Goal: Information Seeking & Learning: Learn about a topic

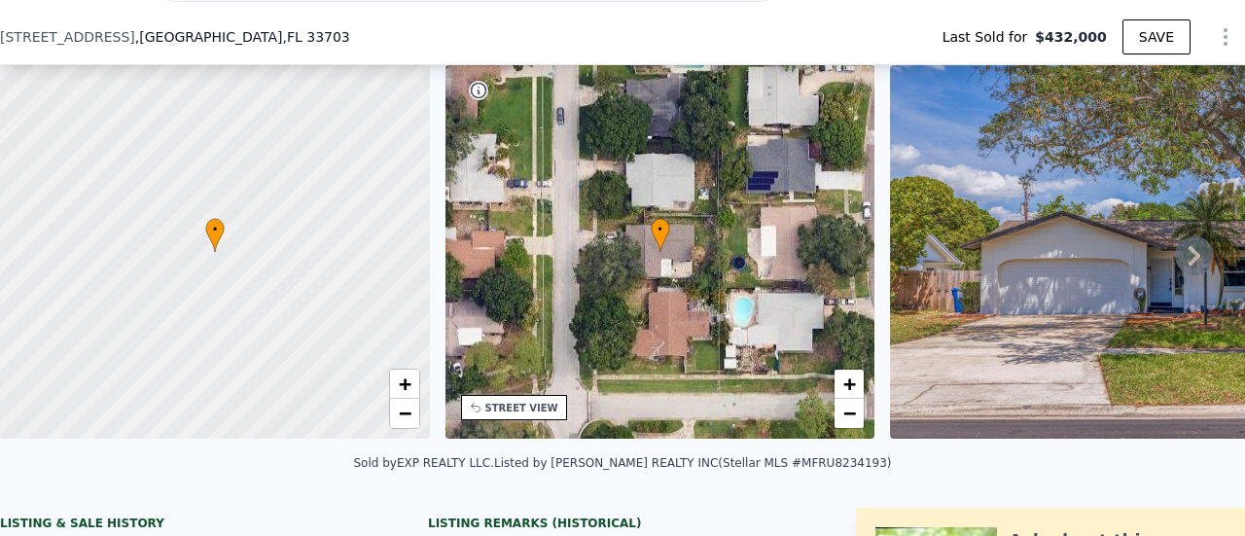
scroll to position [161, 0]
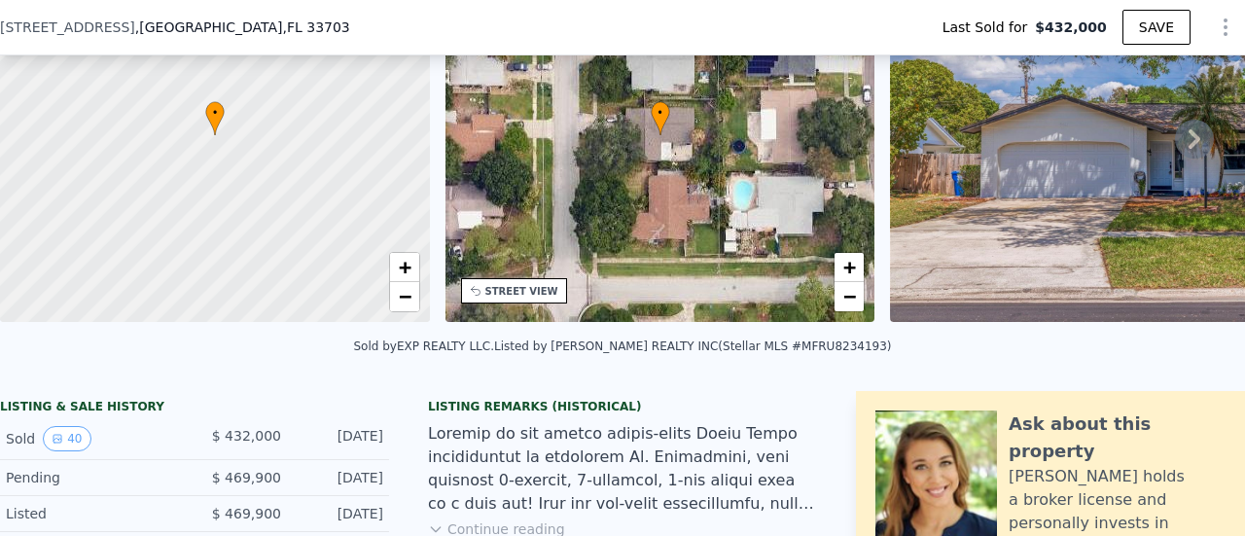
click at [1177, 141] on icon at bounding box center [1194, 139] width 39 height 39
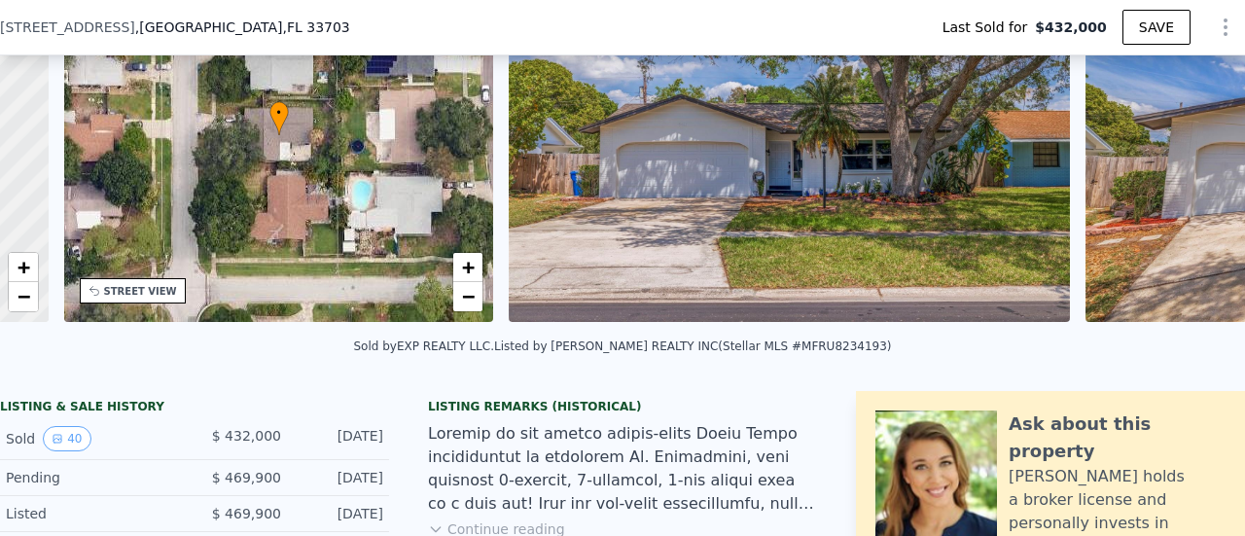
scroll to position [0, 452]
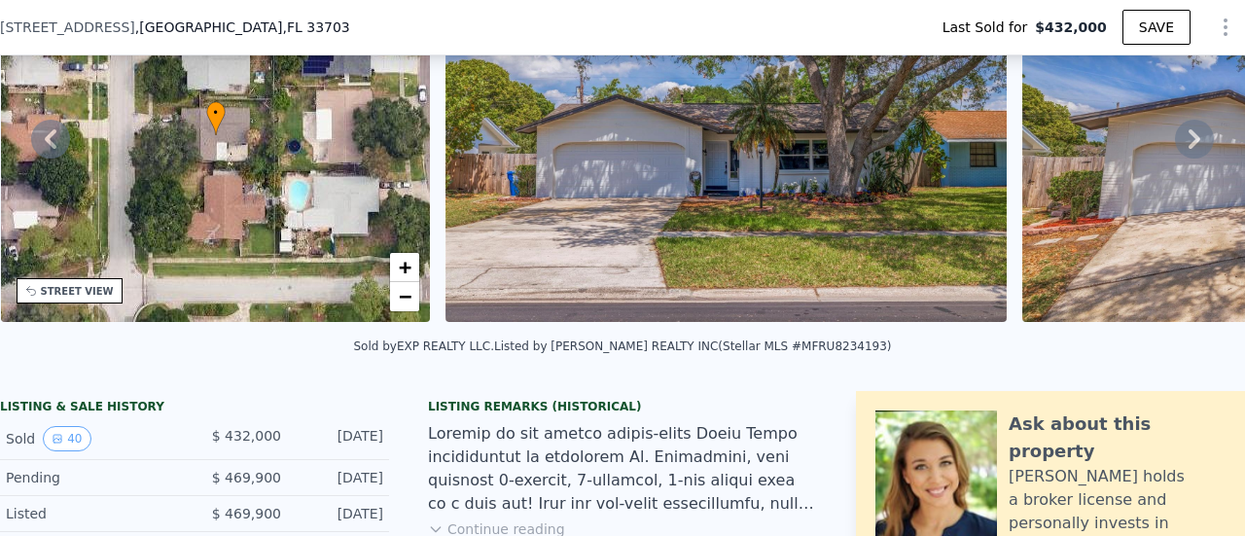
click at [1177, 141] on icon at bounding box center [1194, 139] width 39 height 39
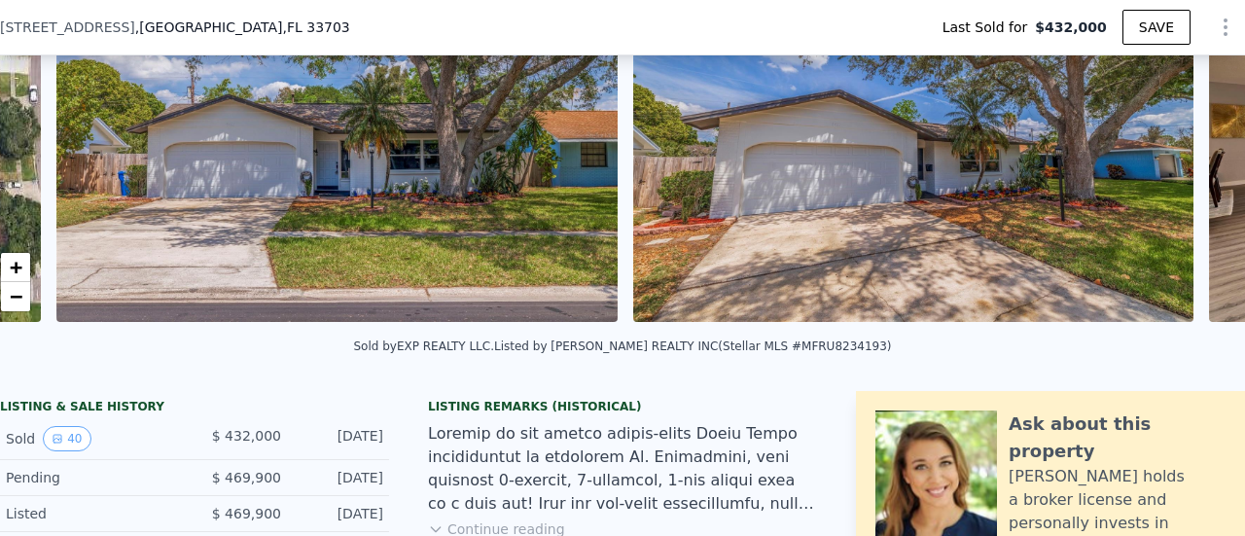
scroll to position [0, 890]
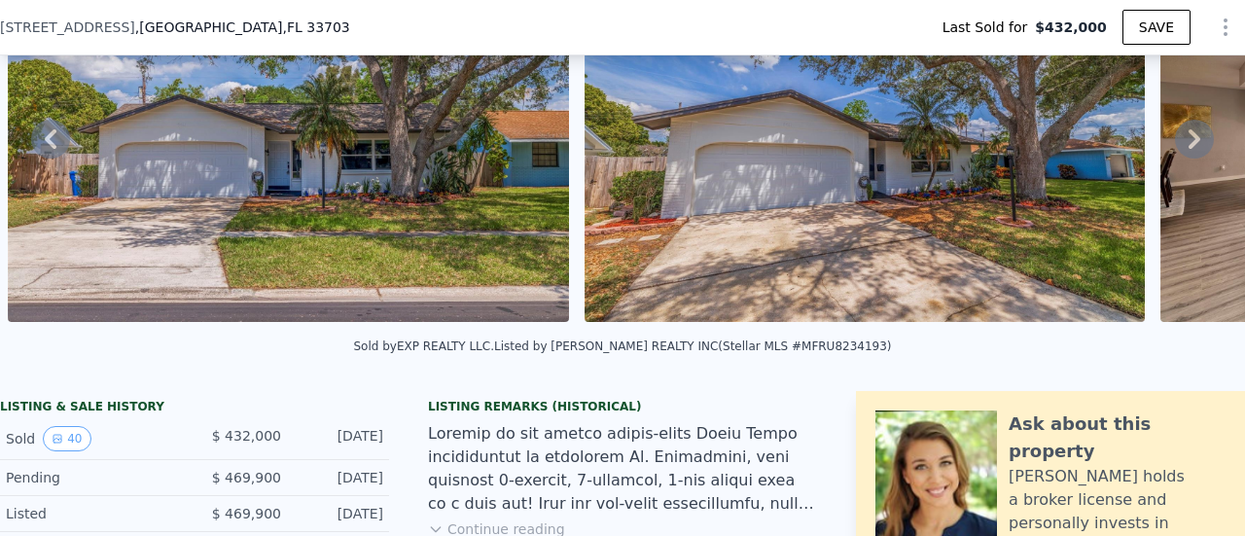
click at [1177, 141] on icon at bounding box center [1194, 139] width 39 height 39
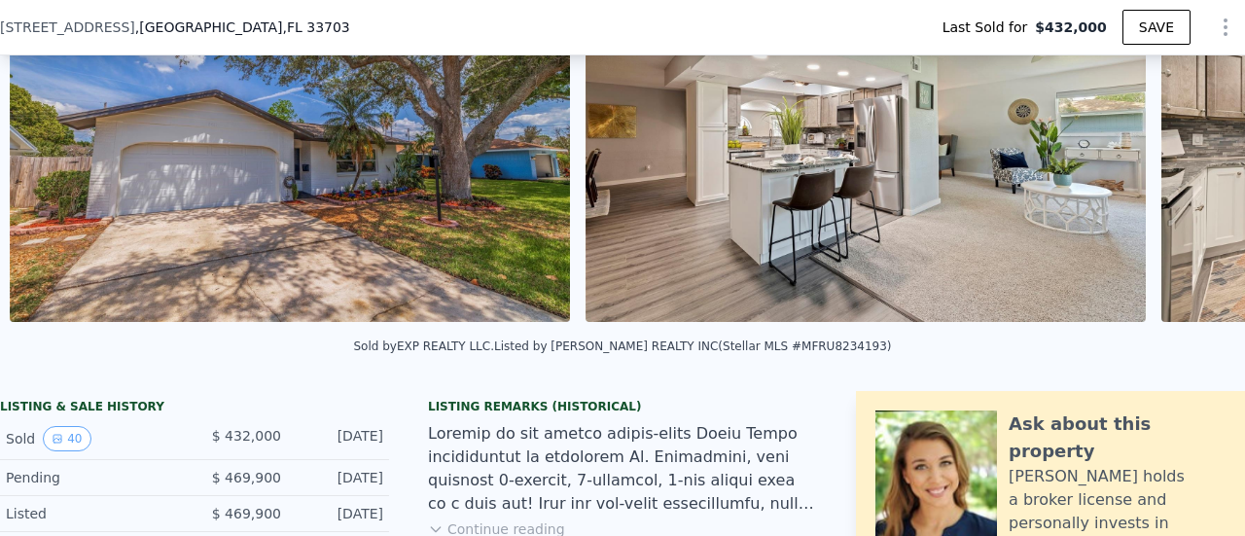
scroll to position [0, 1466]
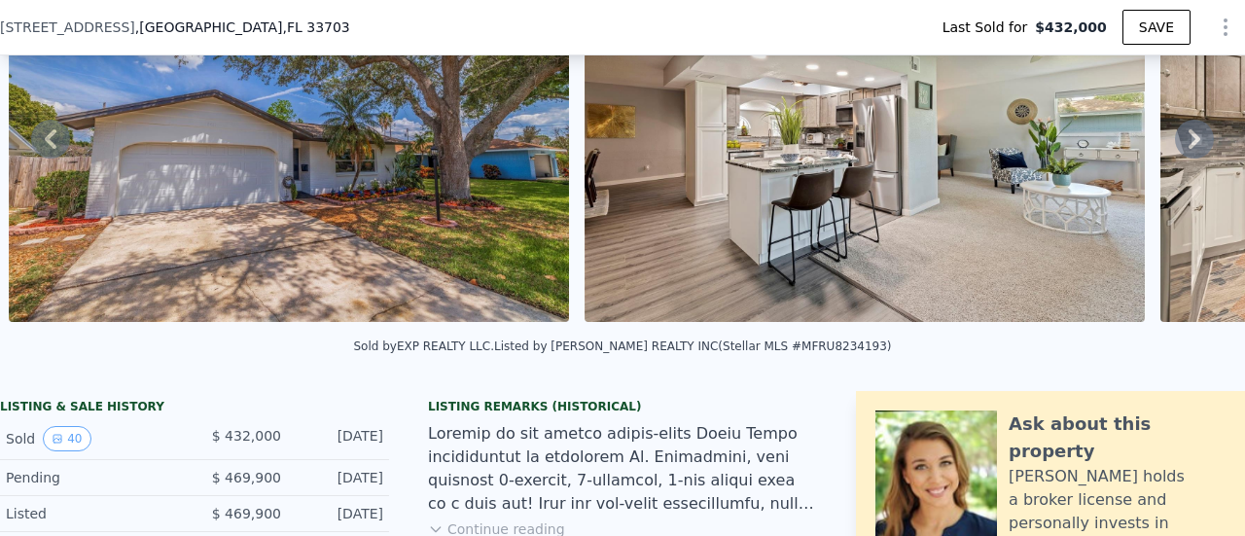
click at [1177, 141] on icon at bounding box center [1194, 139] width 39 height 39
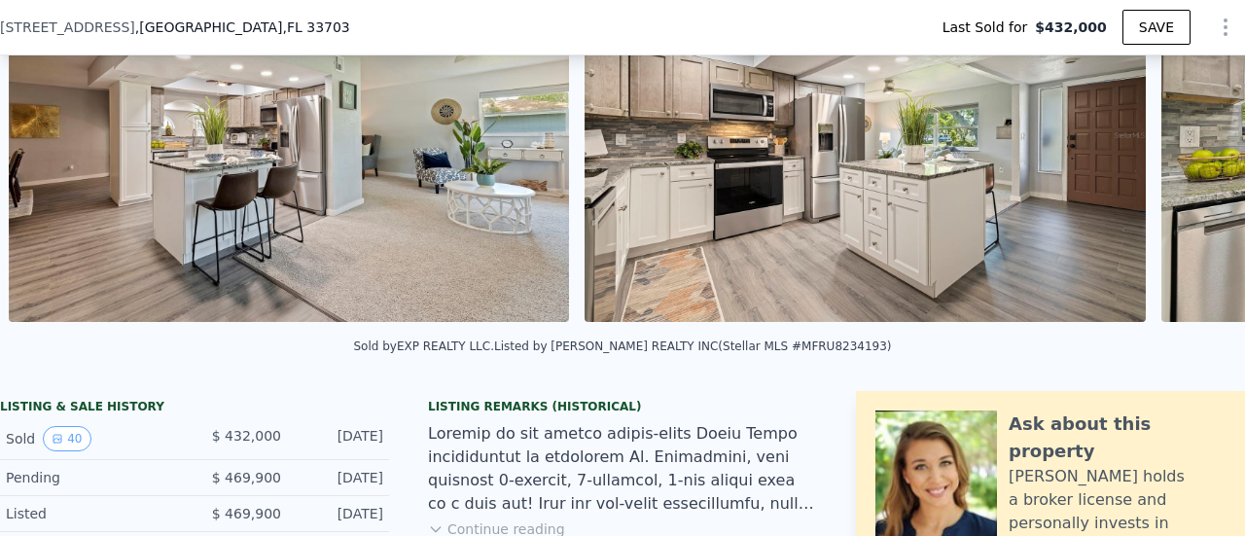
scroll to position [0, 2043]
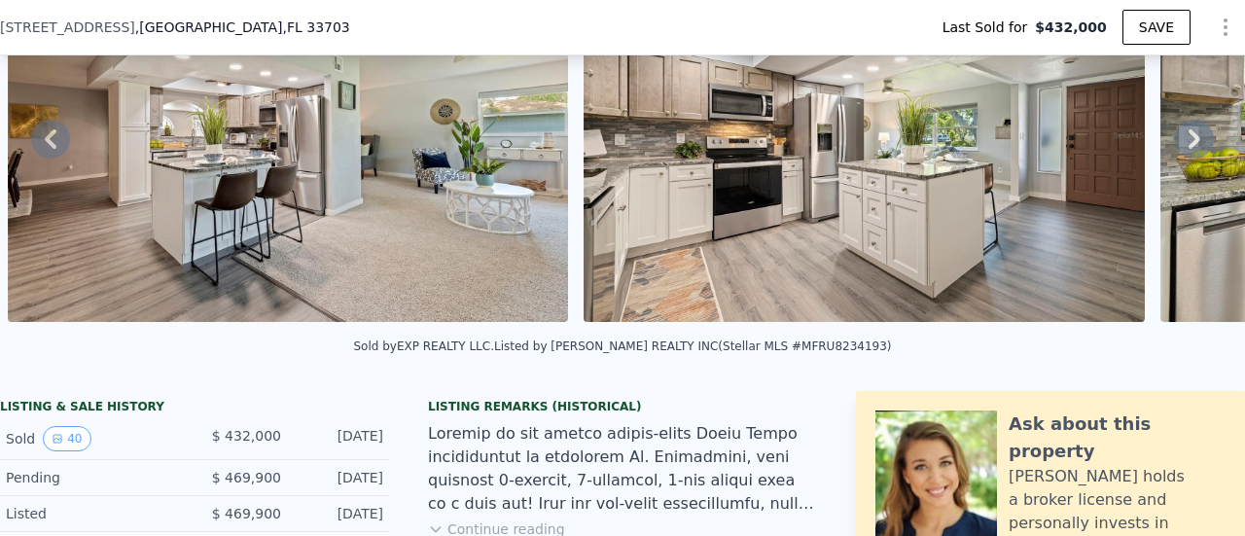
click at [1189, 143] on icon at bounding box center [1194, 139] width 39 height 39
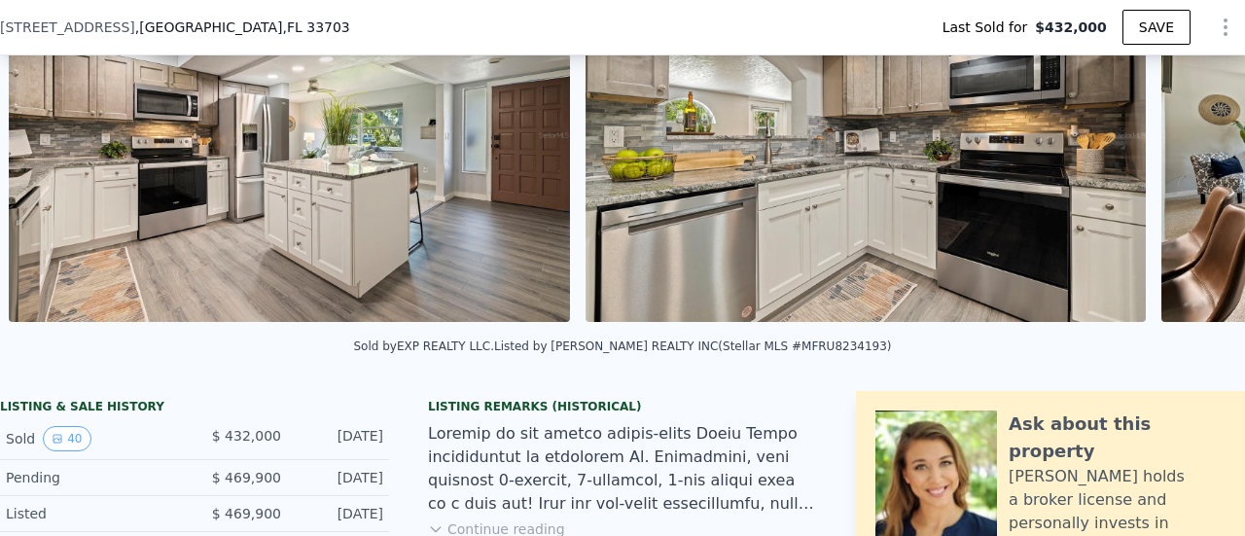
scroll to position [0, 2619]
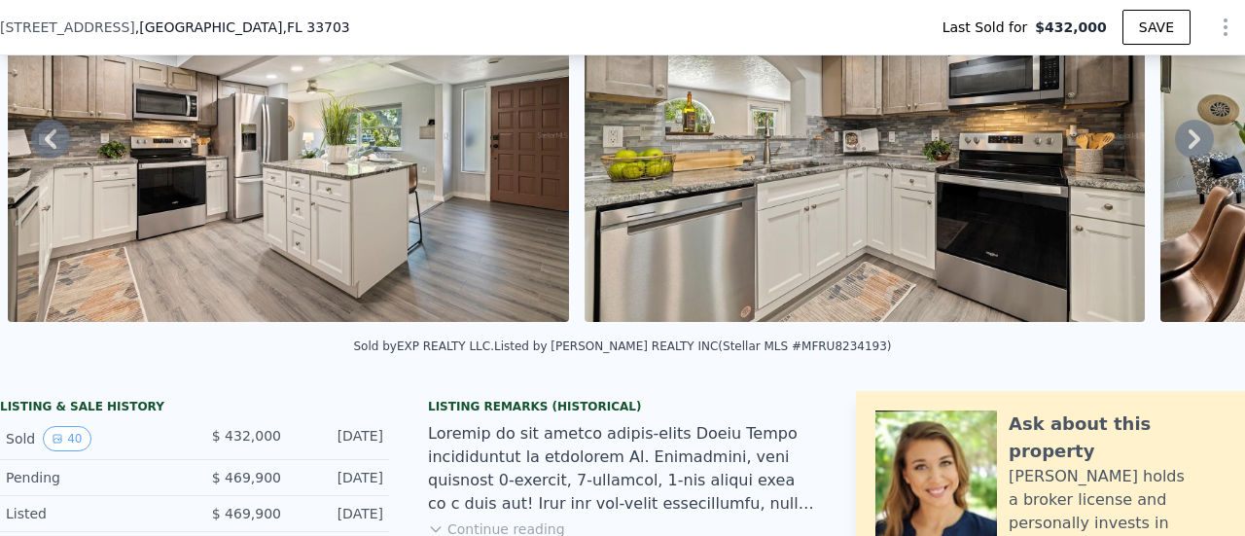
click at [1175, 155] on icon at bounding box center [1194, 139] width 39 height 39
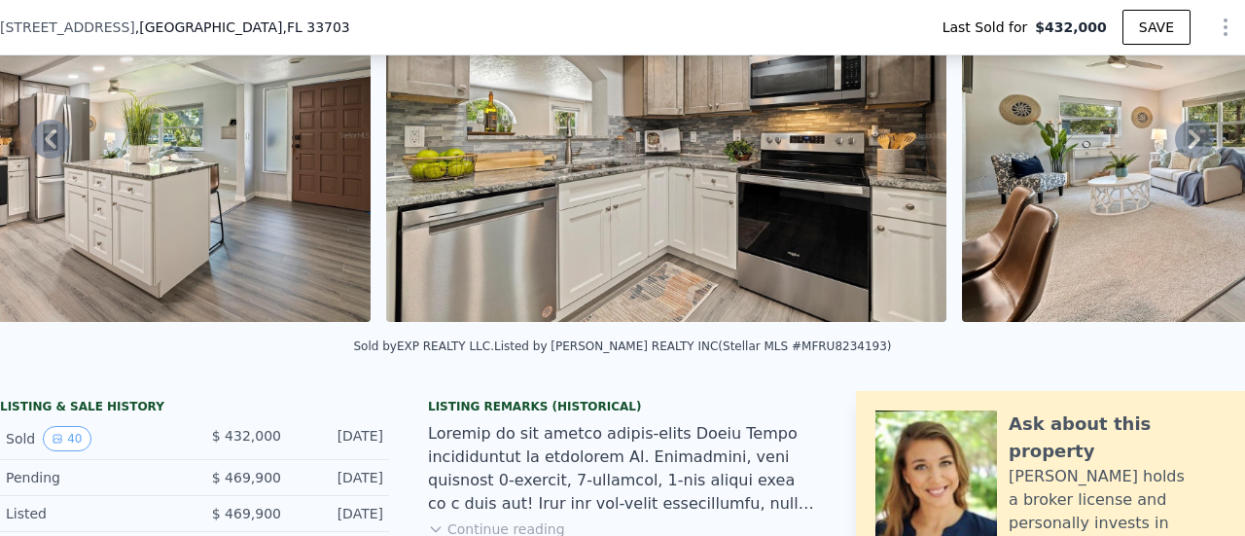
click at [1175, 155] on img at bounding box center [1242, 135] width 560 height 374
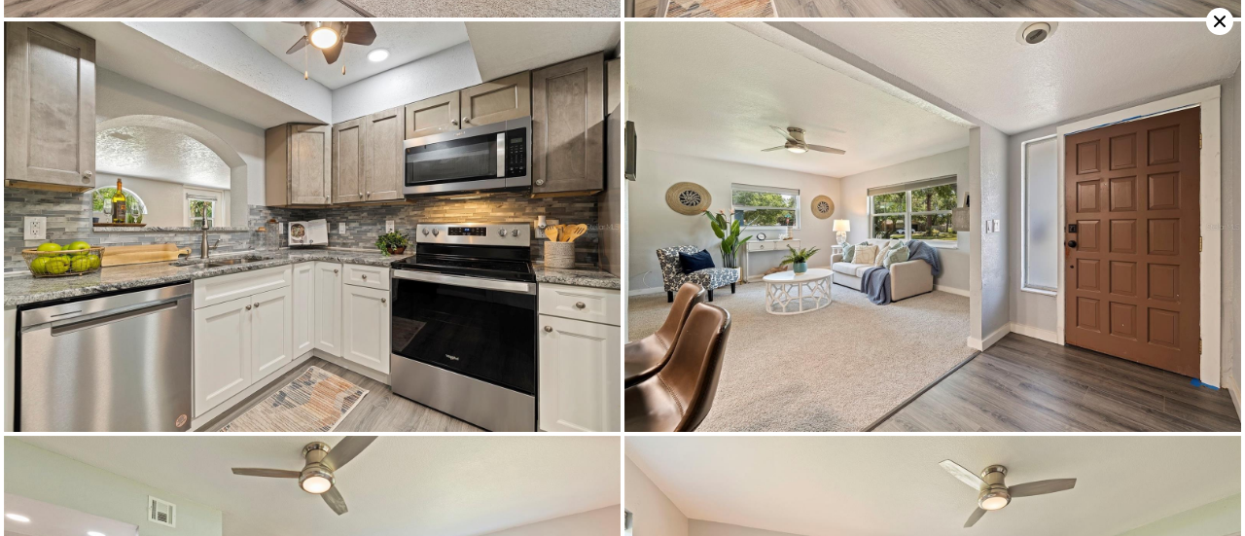
scroll to position [819, 0]
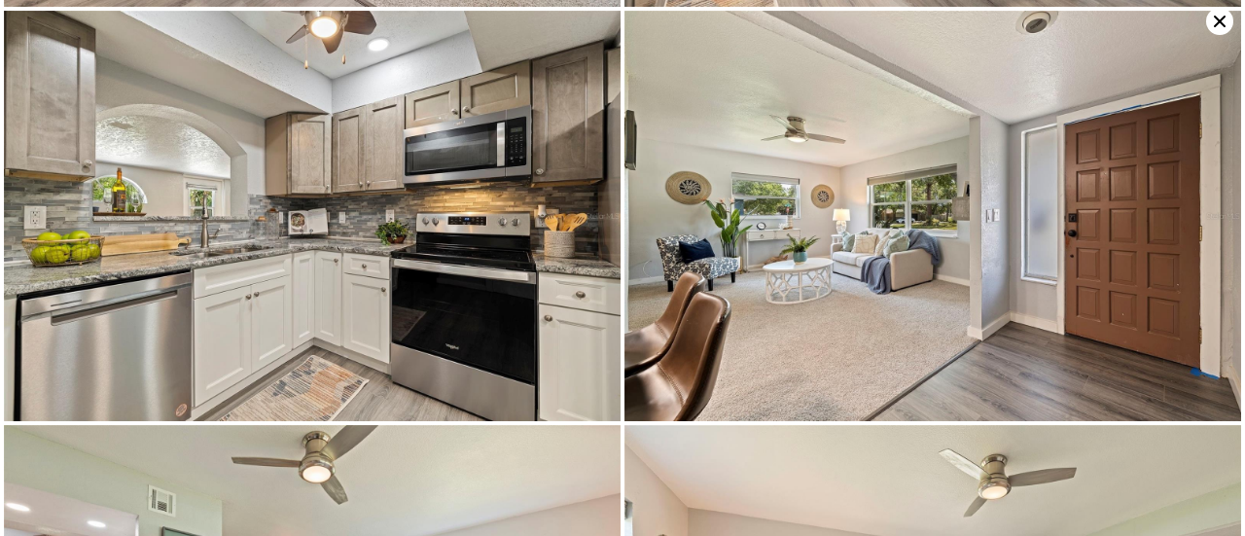
click at [1222, 20] on icon at bounding box center [1219, 21] width 27 height 27
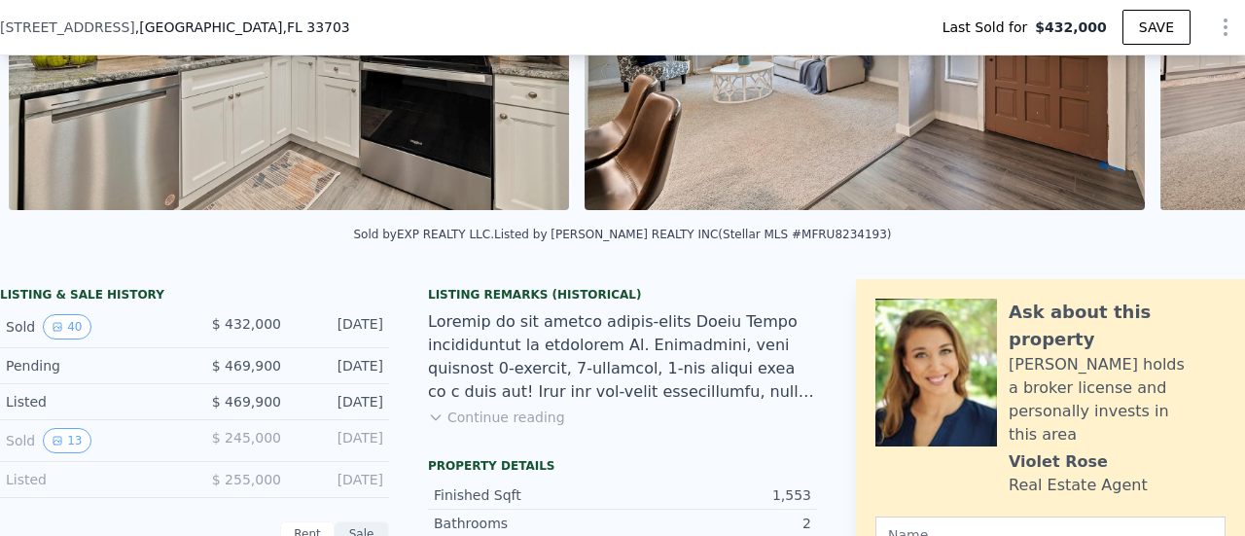
scroll to position [413, 0]
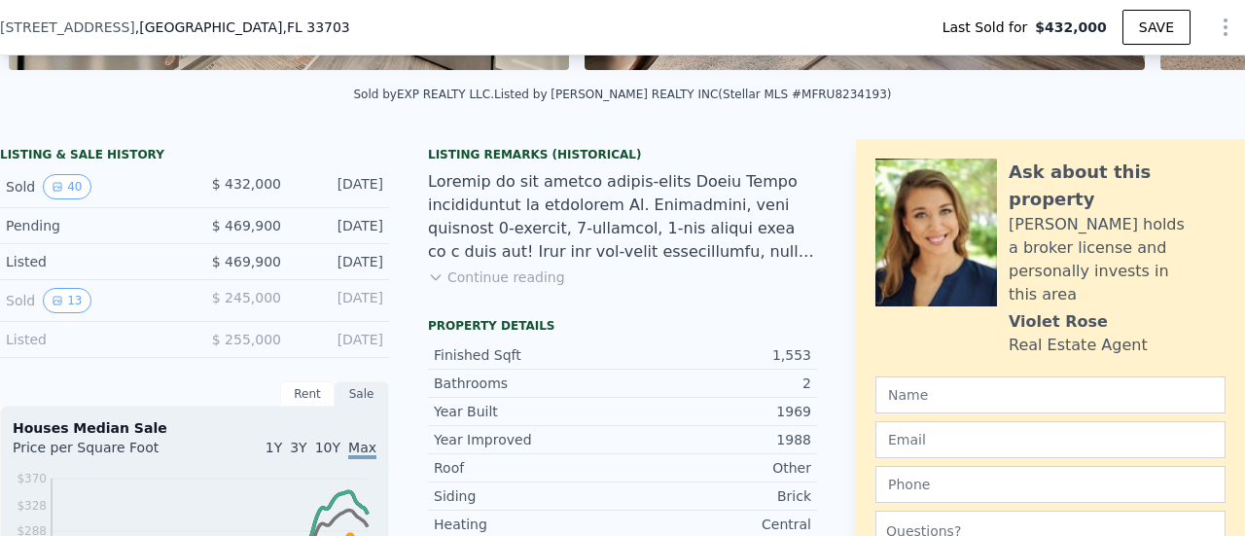
click at [513, 287] on button "Continue reading" at bounding box center [496, 277] width 137 height 19
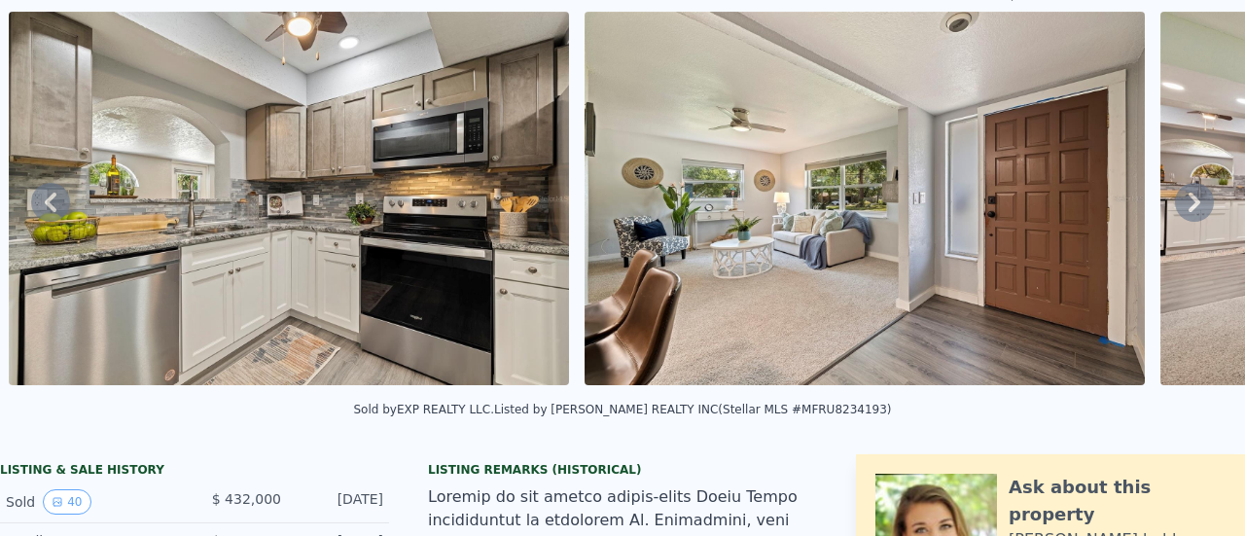
scroll to position [0, 0]
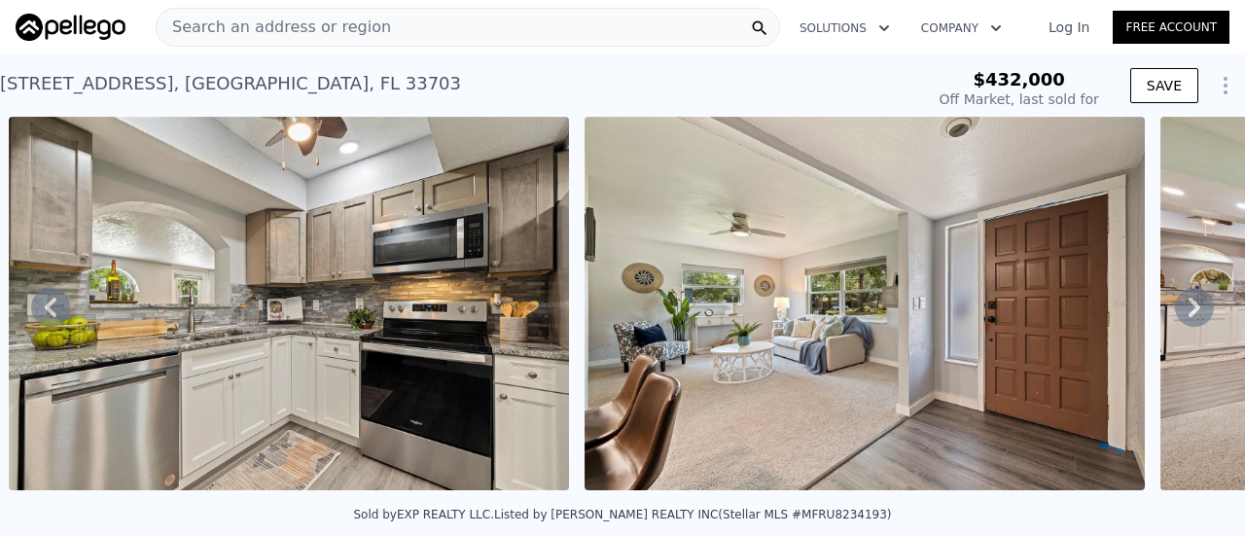
click at [741, 198] on img at bounding box center [865, 304] width 560 height 374
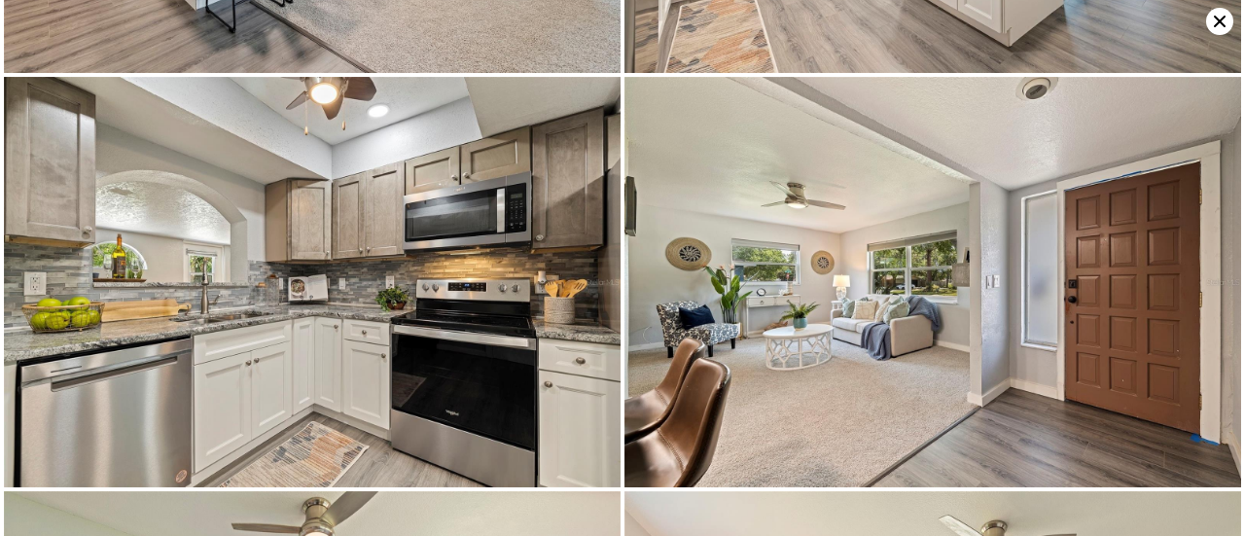
scroll to position [819, 0]
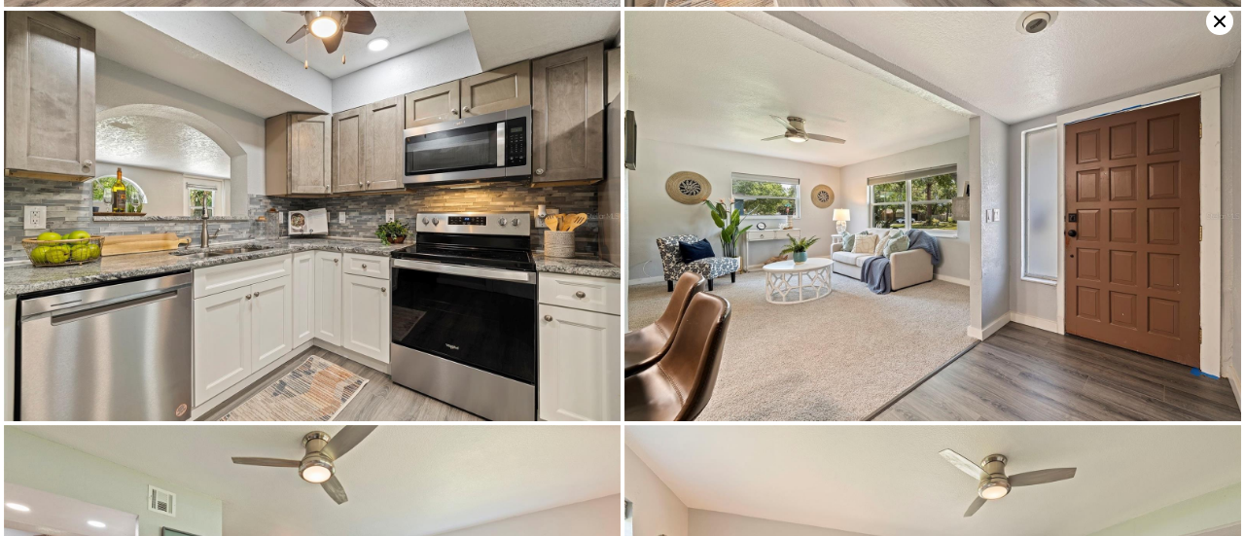
click at [1221, 22] on icon at bounding box center [1220, 22] width 12 height 12
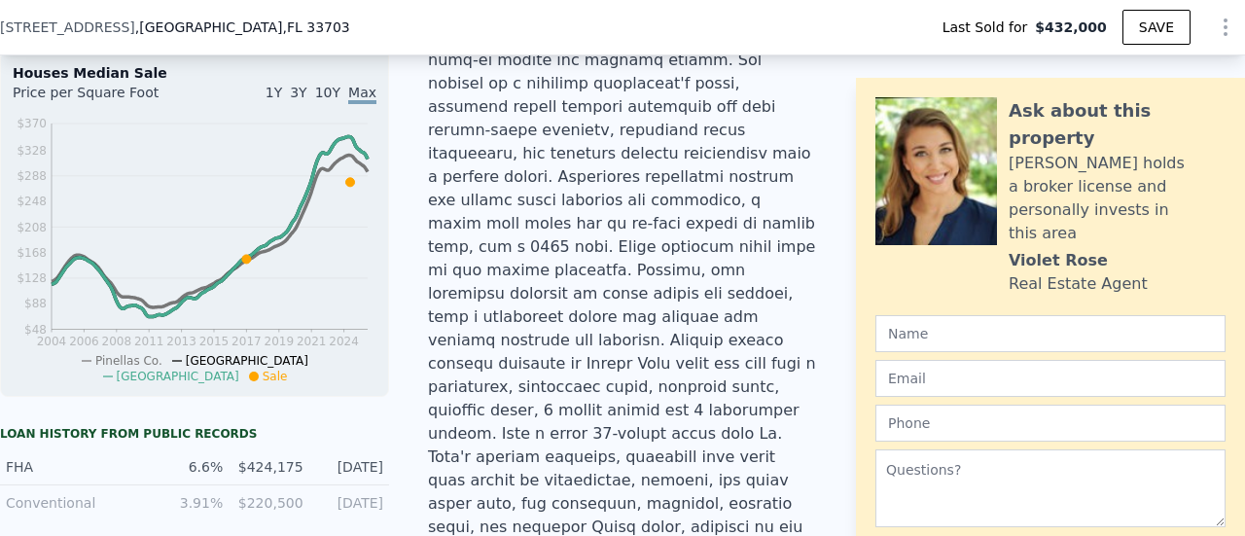
scroll to position [786, 0]
